Goal: Information Seeking & Learning: Stay updated

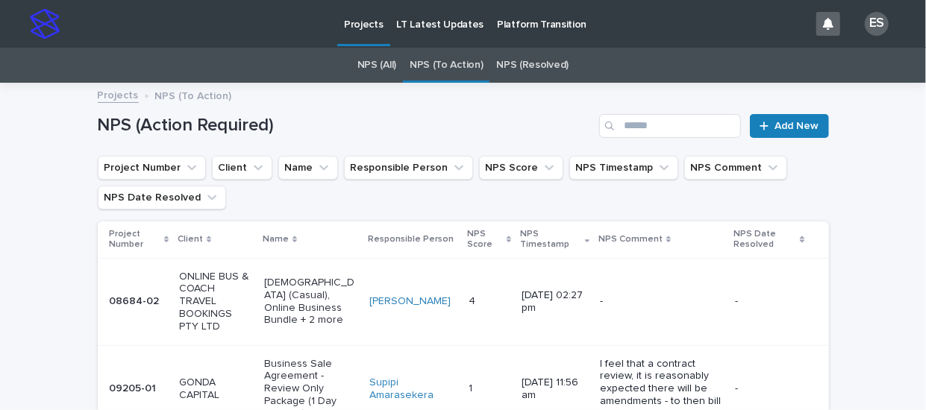
click at [434, 27] on p "LT Latest Updates" at bounding box center [440, 15] width 87 height 31
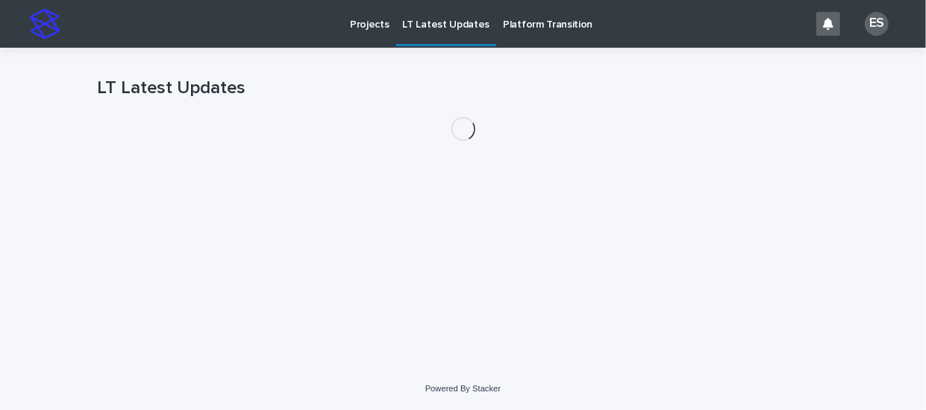
click at [528, 31] on p "Platform Transition" at bounding box center [547, 15] width 89 height 31
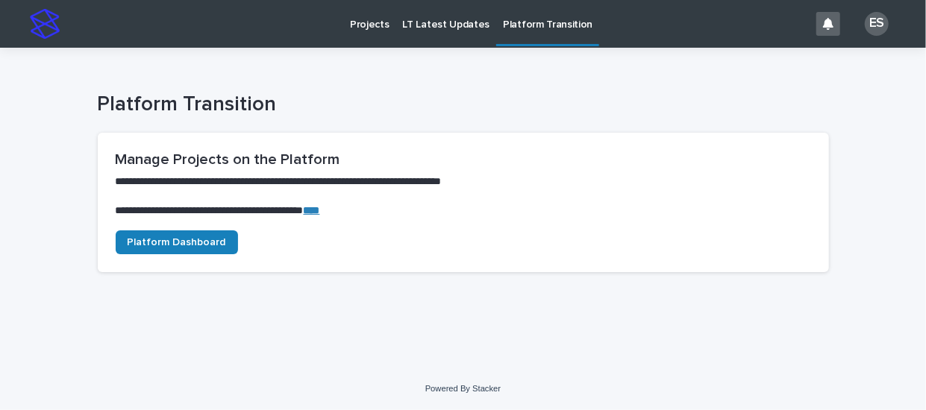
click at [915, 84] on div "Platform Transition" at bounding box center [463, 83] width 926 height 70
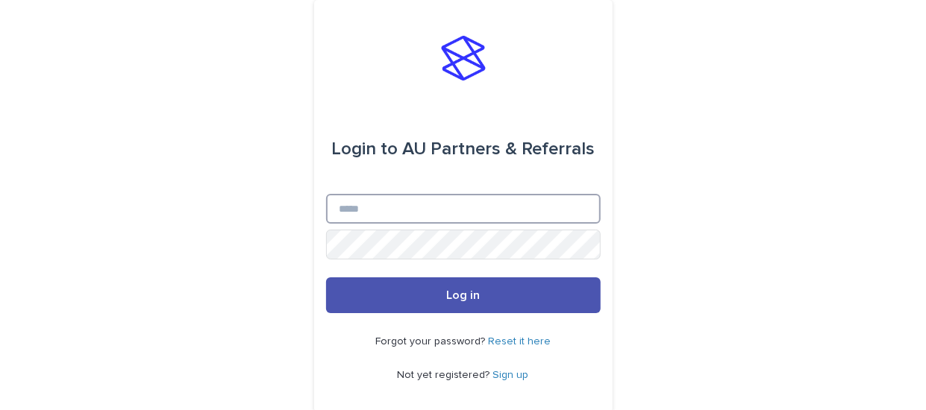
click at [467, 216] on input "Email" at bounding box center [463, 209] width 274 height 30
click at [492, 213] on input "Email" at bounding box center [463, 209] width 274 height 30
type input "****"
